Goal: Transaction & Acquisition: Purchase product/service

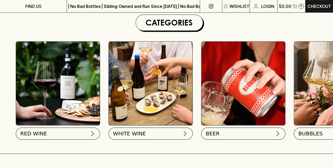
scroll to position [158, 0]
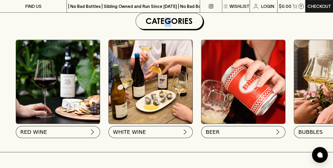
click at [168, 27] on div "Categories" at bounding box center [169, 21] width 67 height 16
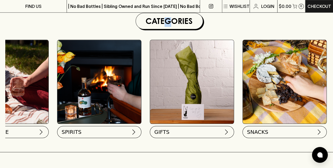
scroll to position [0, 426]
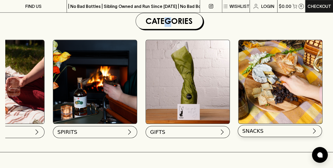
click at [290, 130] on button "SNACKS" at bounding box center [280, 131] width 84 height 12
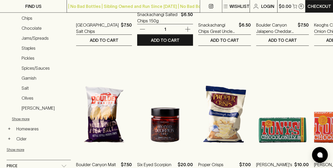
scroll to position [237, 0]
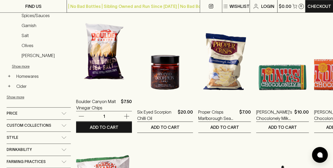
click at [106, 49] on img at bounding box center [104, 44] width 56 height 92
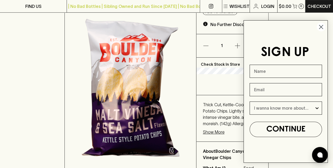
scroll to position [158, 0]
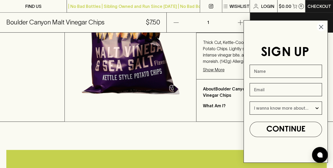
click at [321, 28] on circle "Close dialog" at bounding box center [321, 27] width 9 height 9
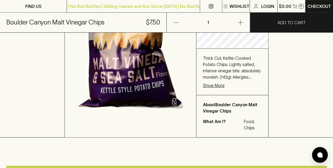
click at [211, 83] on p "Show More" at bounding box center [214, 85] width 22 height 6
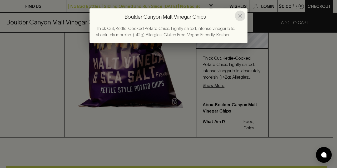
click at [241, 14] on icon "close" at bounding box center [240, 16] width 6 height 6
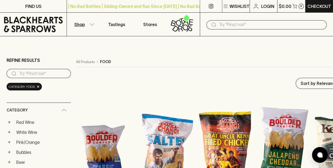
click at [258, 127] on img at bounding box center [282, 142] width 53 height 92
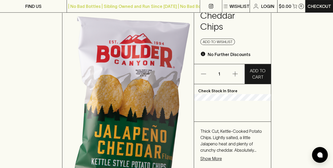
scroll to position [132, 0]
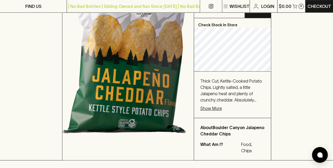
click at [217, 108] on p "Show More" at bounding box center [211, 108] width 22 height 6
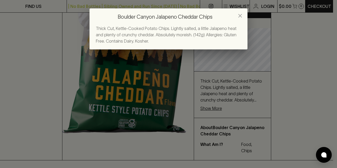
click at [236, 16] on button "close" at bounding box center [240, 16] width 11 height 11
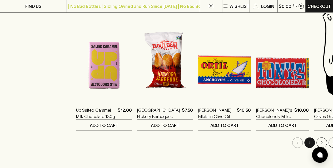
scroll to position [527, 0]
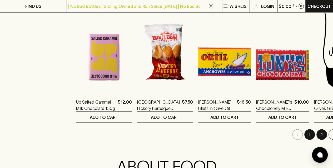
click at [316, 137] on button "2" at bounding box center [321, 135] width 11 height 11
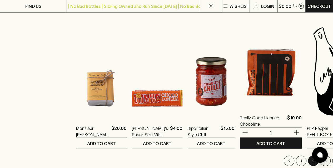
scroll to position [579, 0]
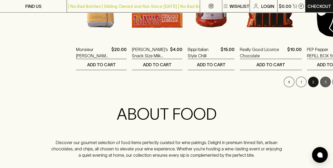
click at [320, 81] on button "3" at bounding box center [325, 82] width 11 height 11
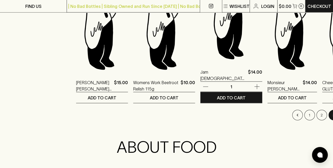
scroll to position [553, 0]
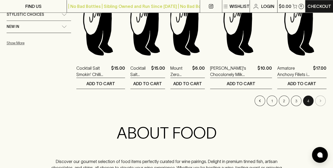
scroll to position [421, 0]
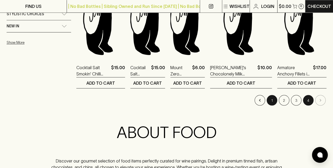
click at [271, 98] on button "1" at bounding box center [272, 100] width 11 height 11
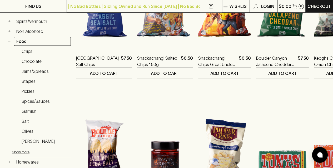
scroll to position [211, 0]
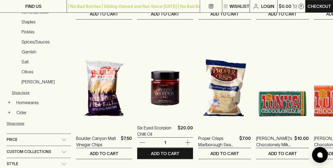
click at [154, 101] on img at bounding box center [165, 71] width 56 height 92
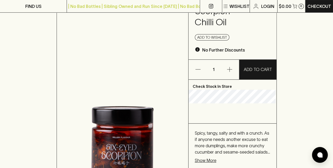
scroll to position [105, 0]
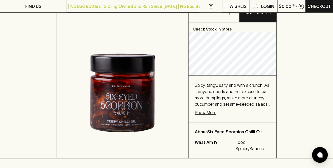
click at [209, 114] on p "Show More" at bounding box center [206, 113] width 22 height 6
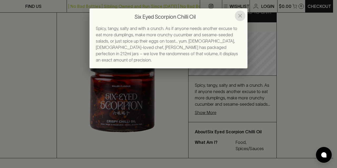
click at [241, 14] on icon "close" at bounding box center [240, 16] width 4 height 4
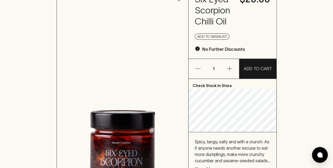
scroll to position [0, 0]
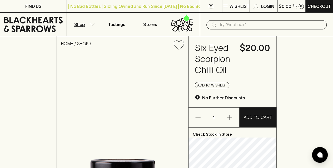
click at [93, 24] on icon "button" at bounding box center [92, 24] width 4 height 2
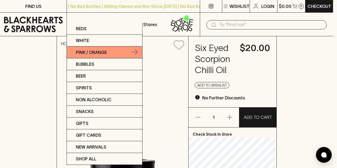
click at [98, 53] on p "Pink / Orange" at bounding box center [91, 52] width 31 height 6
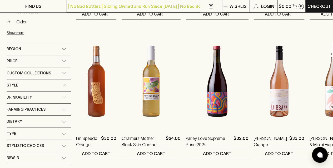
scroll to position [263, 0]
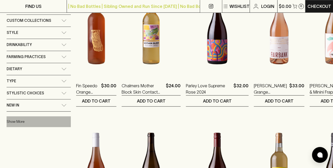
drag, startPoint x: 19, startPoint y: 118, endPoint x: 22, endPoint y: 116, distance: 3.7
click at [19, 118] on button "Show More" at bounding box center [41, 121] width 69 height 11
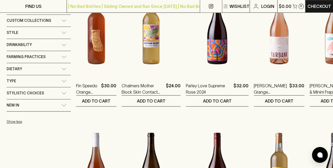
click at [66, 104] on icon at bounding box center [63, 105] width 5 height 3
click at [66, 101] on div "New In" at bounding box center [39, 107] width 64 height 15
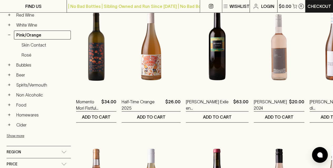
scroll to position [105, 0]
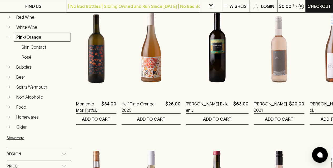
click at [27, 58] on link "Rosé" at bounding box center [45, 57] width 52 height 9
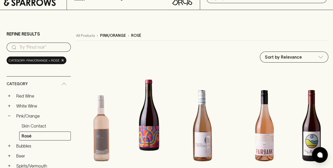
scroll to position [105, 0]
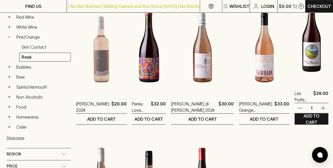
click at [309, 54] on img at bounding box center [312, 36] width 34 height 92
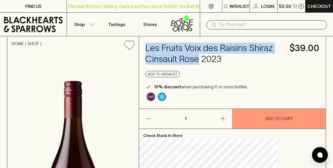
drag, startPoint x: 170, startPoint y: 48, endPoint x: 189, endPoint y: 72, distance: 30.9
click at [189, 65] on h4 "Les Fruits Voix des Raisins Shiraz Cinsault Rose 2023" at bounding box center [214, 54] width 138 height 22
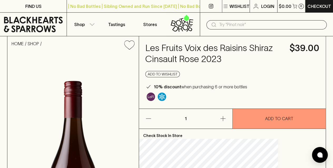
click at [227, 65] on h4 "Les Fruits Voix des Raisins Shiraz Cinsault Rose 2023" at bounding box center [214, 54] width 138 height 22
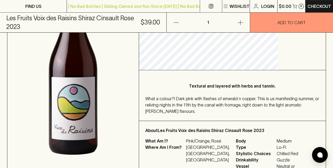
scroll to position [105, 0]
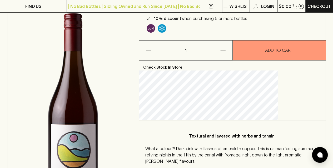
scroll to position [26, 0]
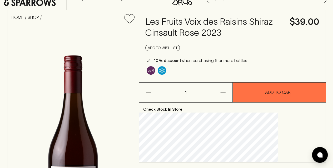
click at [249, 102] on button "ADD TO CART" at bounding box center [279, 93] width 93 height 20
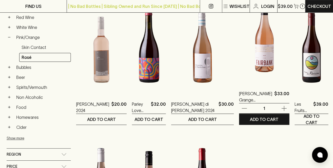
scroll to position [105, 0]
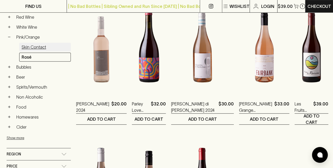
click at [28, 43] on link "Skin Contact" at bounding box center [45, 47] width 52 height 9
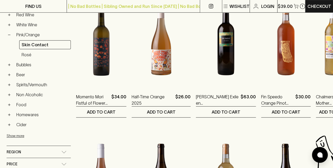
scroll to position [84, 0]
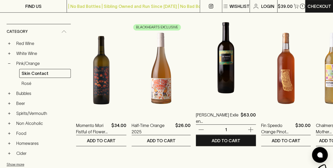
click at [202, 63] on img at bounding box center [226, 58] width 60 height 92
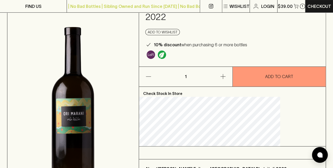
scroll to position [53, 0]
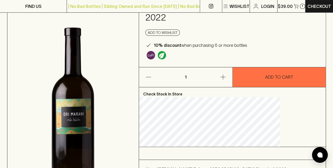
click at [263, 73] on button "ADD TO CART" at bounding box center [279, 77] width 93 height 20
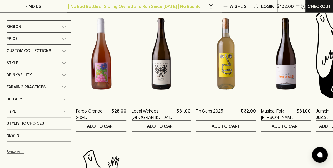
scroll to position [237, 0]
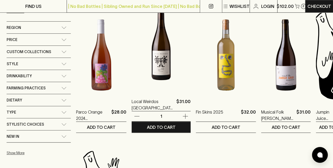
click at [155, 72] on img at bounding box center [161, 44] width 59 height 92
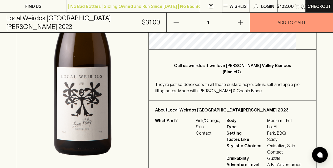
scroll to position [158, 0]
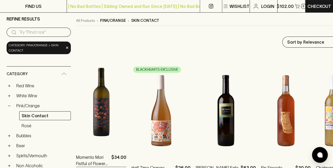
scroll to position [79, 0]
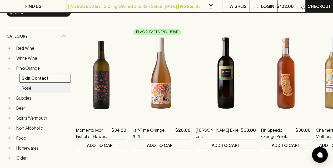
click at [31, 88] on link "Rosé" at bounding box center [45, 88] width 52 height 9
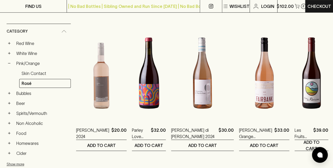
scroll to position [105, 0]
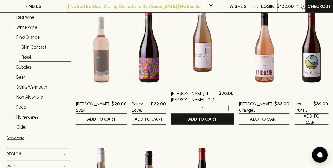
click at [197, 80] on img at bounding box center [202, 36] width 63 height 92
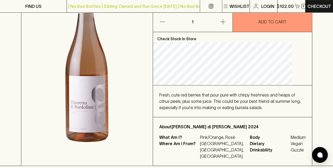
scroll to position [105, 0]
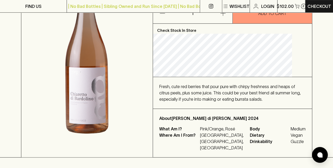
click at [175, 102] on span "Fresh, cute red berries that pour pure with chirpy freshness and heaps of citru…" at bounding box center [229, 92] width 141 height 17
click at [176, 102] on span "Fresh, cute red berries that pour pure with chirpy freshness and heaps of citru…" at bounding box center [229, 92] width 141 height 17
click at [175, 108] on div "Fresh, cute red berries that pour pure with chirpy freshness and heaps of citru…" at bounding box center [232, 93] width 159 height 32
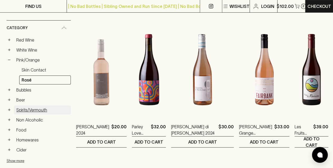
scroll to position [53, 0]
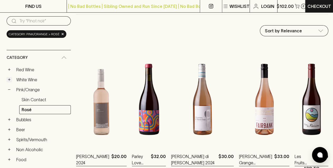
click at [11, 79] on button "+" at bounding box center [9, 79] width 5 height 5
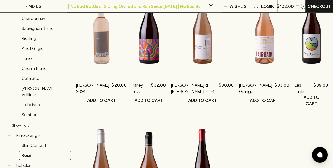
scroll to position [132, 0]
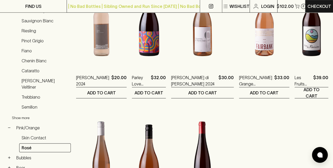
click at [26, 113] on button "Show more" at bounding box center [46, 118] width 69 height 11
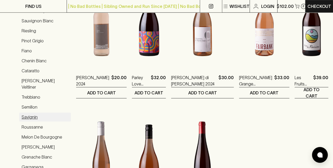
scroll to position [211, 0]
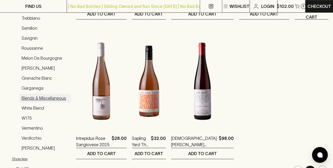
click at [48, 94] on link "Blends & Miscellaneous" at bounding box center [45, 98] width 52 height 9
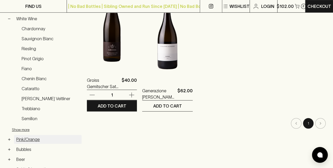
scroll to position [163, 0]
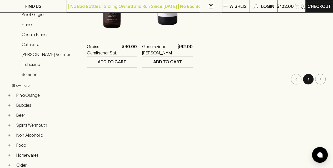
click at [26, 83] on button "Show more" at bounding box center [46, 85] width 69 height 11
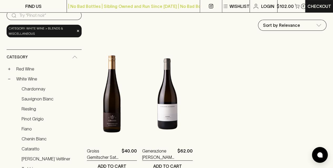
scroll to position [57, 0]
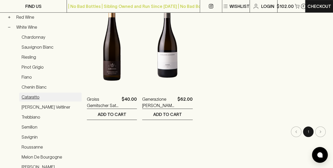
click at [28, 94] on link "Cataratto" at bounding box center [50, 97] width 62 height 9
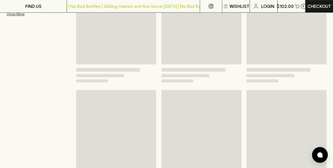
scroll to position [105, 0]
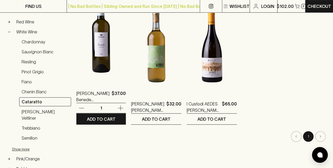
click at [96, 59] on img at bounding box center [100, 36] width 49 height 92
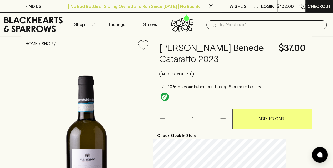
drag, startPoint x: 209, startPoint y: 71, endPoint x: 170, endPoint y: 49, distance: 44.3
click at [170, 49] on div "Alessandro di Camporeale Benede Cataratto 2023 $37.00 Add to wishlist 10% disco…" at bounding box center [232, 72] width 159 height 72
copy h4 "Alessandro di Camporeale Benede Cataratto"
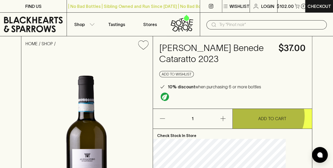
click at [267, 122] on p "ADD TO CART" at bounding box center [272, 119] width 28 height 6
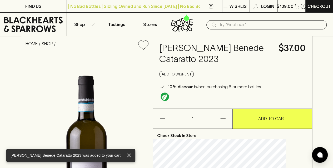
click at [321, 72] on div "HOME SHOP Alessandro di Camporeale Benede Cataratto 2023 $37.00 Add to wishlist…" at bounding box center [166, 149] width 333 height 227
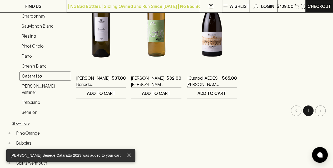
scroll to position [132, 0]
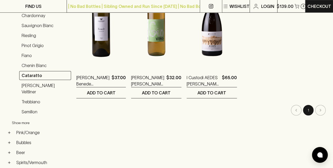
click at [27, 117] on button "Show more" at bounding box center [46, 122] width 69 height 11
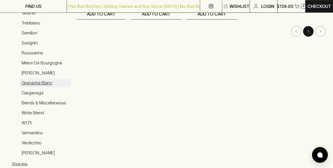
click at [39, 78] on link "Grenache Blanc" at bounding box center [45, 82] width 52 height 9
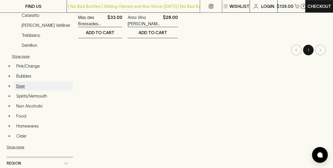
scroll to position [163, 0]
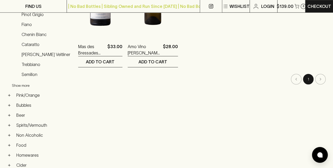
click at [24, 81] on button "Show more" at bounding box center [46, 85] width 69 height 11
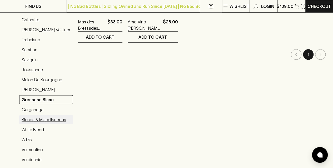
scroll to position [215, 0]
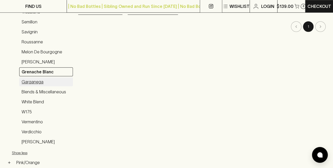
click at [37, 78] on link "Garganega" at bounding box center [46, 81] width 54 height 9
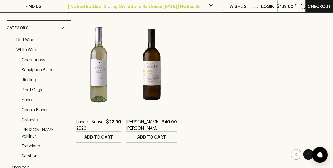
scroll to position [84, 0]
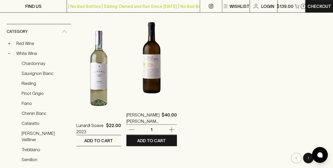
click at [157, 55] on img at bounding box center [151, 58] width 51 height 92
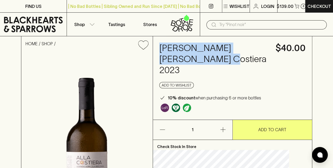
drag, startPoint x: 203, startPoint y: 60, endPoint x: 165, endPoint y: 47, distance: 40.7
click at [165, 47] on div "Alla Costiera Bianco Costiera 2023 $40.00 Add to wishlist 10% discount when pur…" at bounding box center [232, 77] width 159 height 83
copy h4 "Alla Costiera Bianco Costiera"
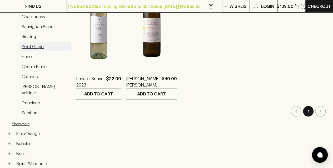
scroll to position [132, 0]
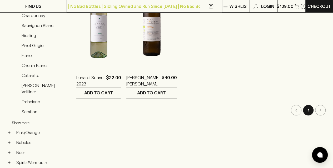
click at [27, 117] on button "Show more" at bounding box center [46, 122] width 69 height 11
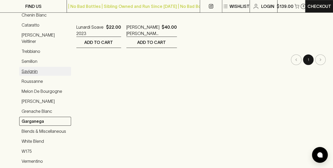
scroll to position [184, 0]
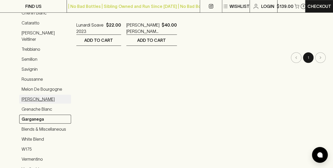
click at [30, 95] on link "Grillo" at bounding box center [45, 99] width 52 height 9
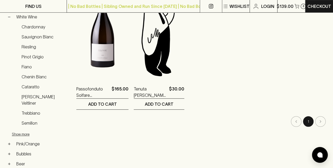
scroll to position [153, 0]
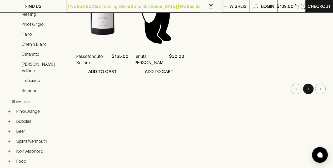
click at [29, 96] on button "Show more" at bounding box center [46, 101] width 69 height 11
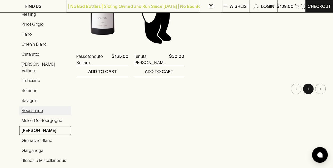
scroll to position [206, 0]
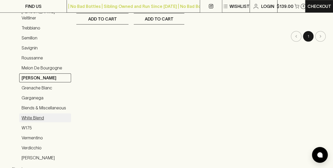
click at [32, 113] on link "White Blend" at bounding box center [45, 117] width 52 height 9
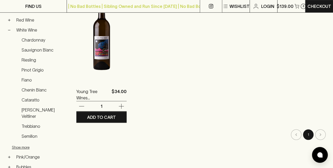
scroll to position [105, 0]
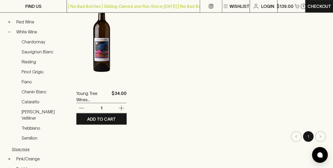
click at [109, 71] on img at bounding box center [101, 36] width 50 height 92
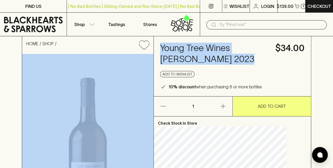
drag, startPoint x: 215, startPoint y: 71, endPoint x: 166, endPoint y: 46, distance: 55.0
click at [166, 46] on div "HOME SHOP Young Tree Wines Marsanne Roussanne 2023 $34.00 Add to wishlist 10% d…" at bounding box center [166, 149] width 289 height 227
click at [168, 47] on div "Young Tree Wines Marsanne Roussanne 2023 $34.00 Add to wishlist 10% discount wh…" at bounding box center [232, 66] width 157 height 60
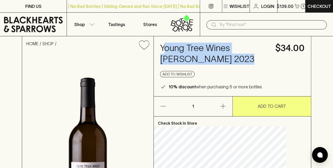
drag, startPoint x: 175, startPoint y: 49, endPoint x: 214, endPoint y: 69, distance: 43.6
click at [214, 65] on h4 "Young Tree Wines Marsanne Roussanne 2023" at bounding box center [214, 54] width 109 height 22
click at [215, 65] on h4 "Young Tree Wines Marsanne Roussanne 2023" at bounding box center [214, 54] width 109 height 22
drag, startPoint x: 216, startPoint y: 72, endPoint x: 173, endPoint y: 48, distance: 48.9
click at [173, 48] on h4 "Young Tree Wines Marsanne Roussanne 2023" at bounding box center [214, 54] width 109 height 22
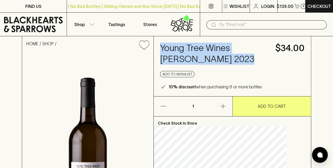
copy h4 "Young Tree Wines Marsanne Roussanne"
click at [299, 6] on button "$139.00 3" at bounding box center [291, 6] width 28 height 12
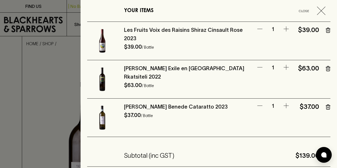
click at [319, 9] on icon "button" at bounding box center [321, 11] width 8 height 8
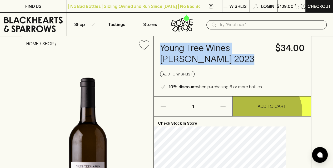
click at [264, 116] on button "ADD TO CART" at bounding box center [272, 107] width 78 height 20
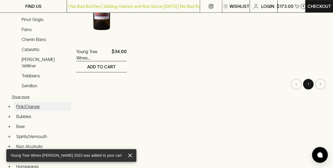
scroll to position [158, 0]
click at [26, 91] on button "Show more" at bounding box center [46, 96] width 69 height 11
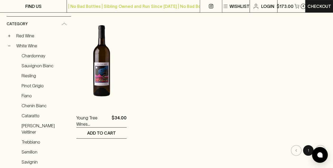
scroll to position [79, 0]
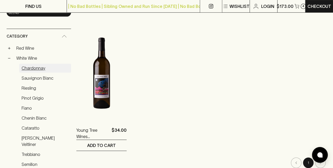
click at [38, 68] on link "Chardonnay" at bounding box center [45, 68] width 52 height 9
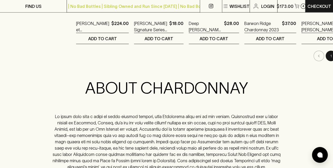
scroll to position [606, 0]
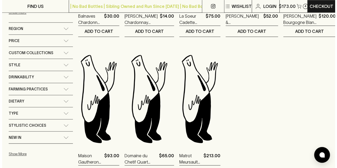
scroll to position [263, 0]
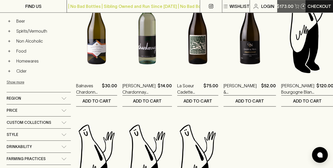
click at [296, 5] on icon "button" at bounding box center [297, 6] width 4 height 4
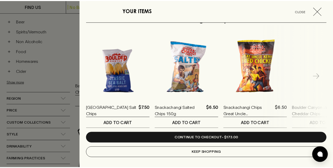
scroll to position [265, 0]
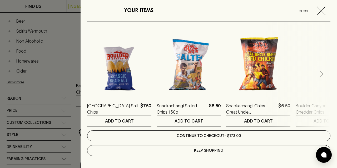
click at [209, 134] on link "Continue to checkout - $173.00" at bounding box center [208, 136] width 243 height 11
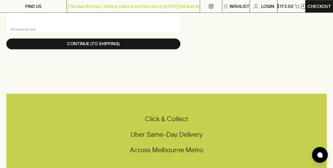
scroll to position [421, 0]
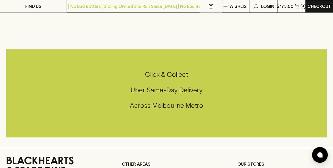
click at [164, 76] on h5 "Click & Collect" at bounding box center [166, 74] width 320 height 9
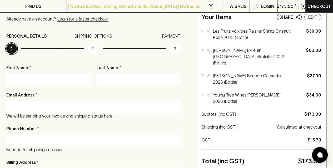
scroll to position [0, 0]
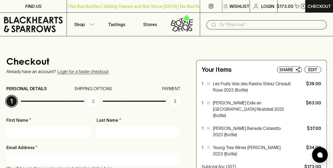
click at [93, 73] on link "Login for a faster checkout" at bounding box center [82, 71] width 51 height 5
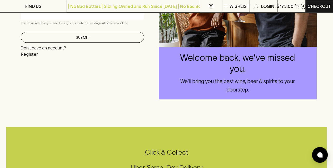
scroll to position [53, 0]
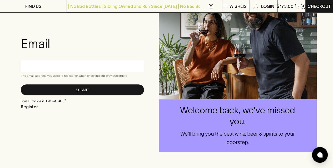
click at [84, 61] on div at bounding box center [82, 67] width 123 height 12
type input "georgiabourke@outlook.com"
click at [21, 85] on button "Submit" at bounding box center [82, 90] width 123 height 11
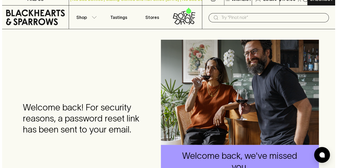
scroll to position [0, 0]
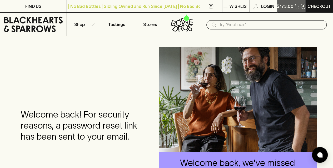
click at [282, 3] on p "$173.00" at bounding box center [285, 6] width 17 height 6
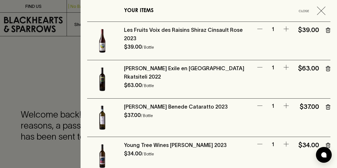
click at [326, 29] on icon "button" at bounding box center [327, 30] width 3 height 5
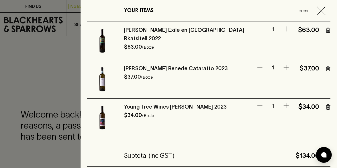
click at [326, 30] on icon "button" at bounding box center [328, 30] width 5 height 5
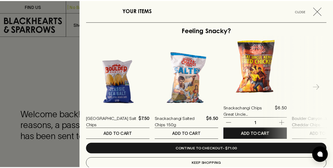
scroll to position [189, 0]
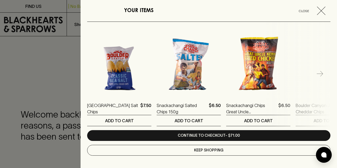
click at [217, 128] on div "Feeling Snacky? Boulder Canyon Sea Salt Chips $7.50 1 ADD TO CART Snackachangi …" at bounding box center [208, 87] width 243 height 164
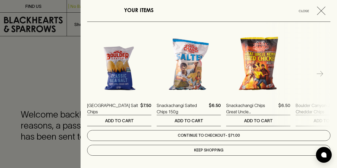
click at [219, 132] on link "Continue to checkout - $71.00" at bounding box center [208, 135] width 243 height 11
